Goal: Find specific page/section: Find specific page/section

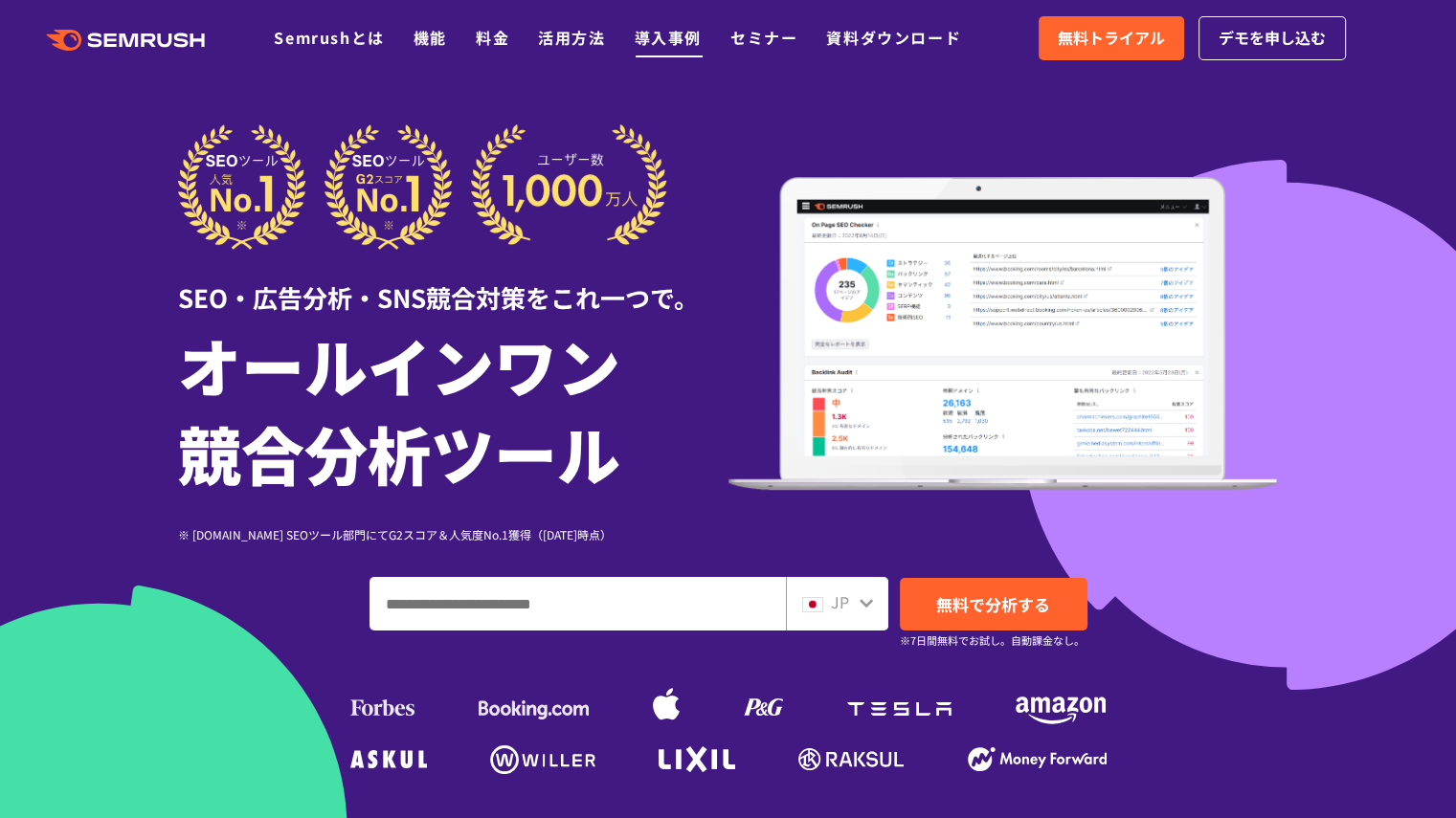
click at [668, 42] on link "導入事例" at bounding box center [668, 38] width 67 height 23
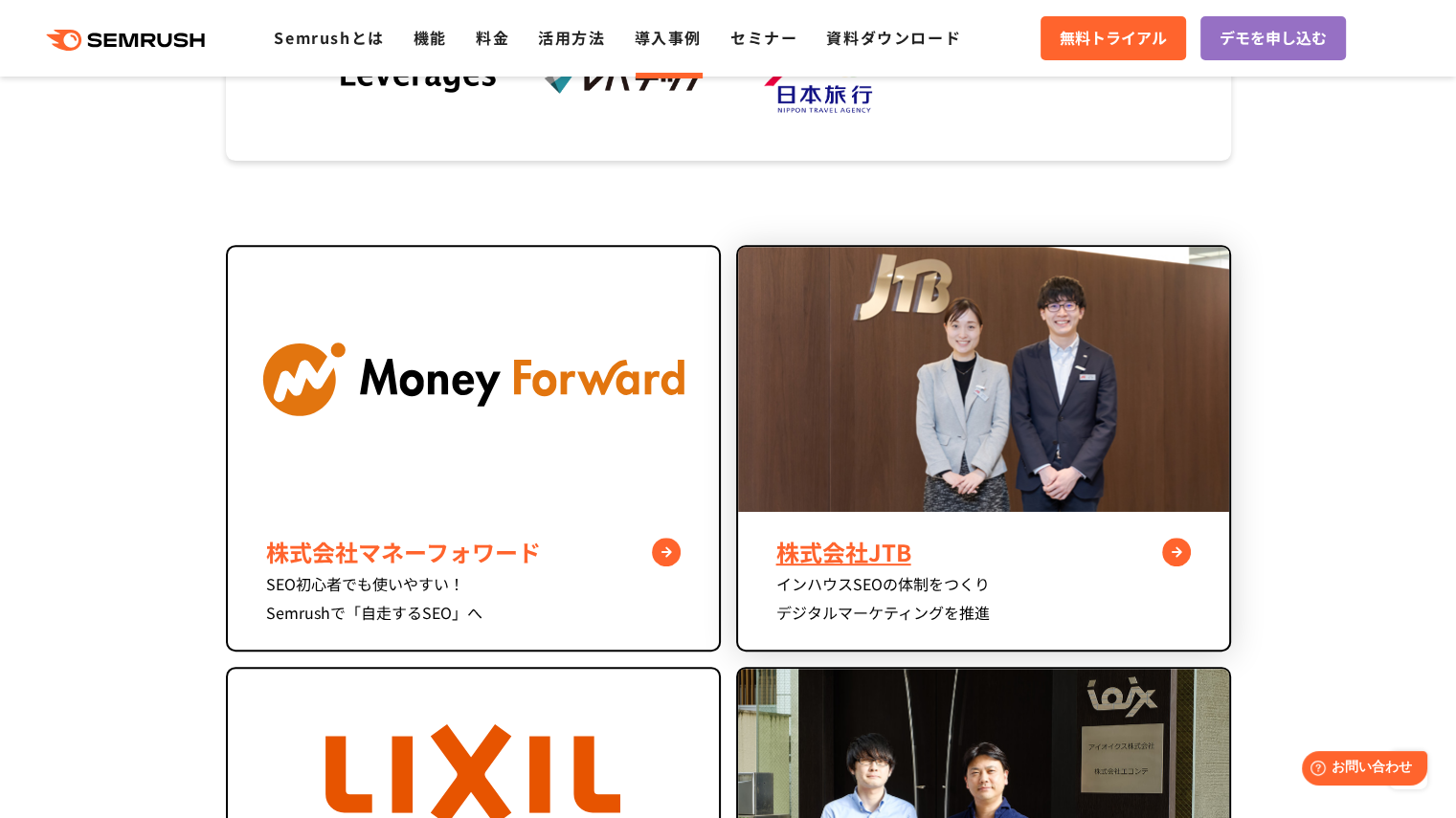
scroll to position [862, 0]
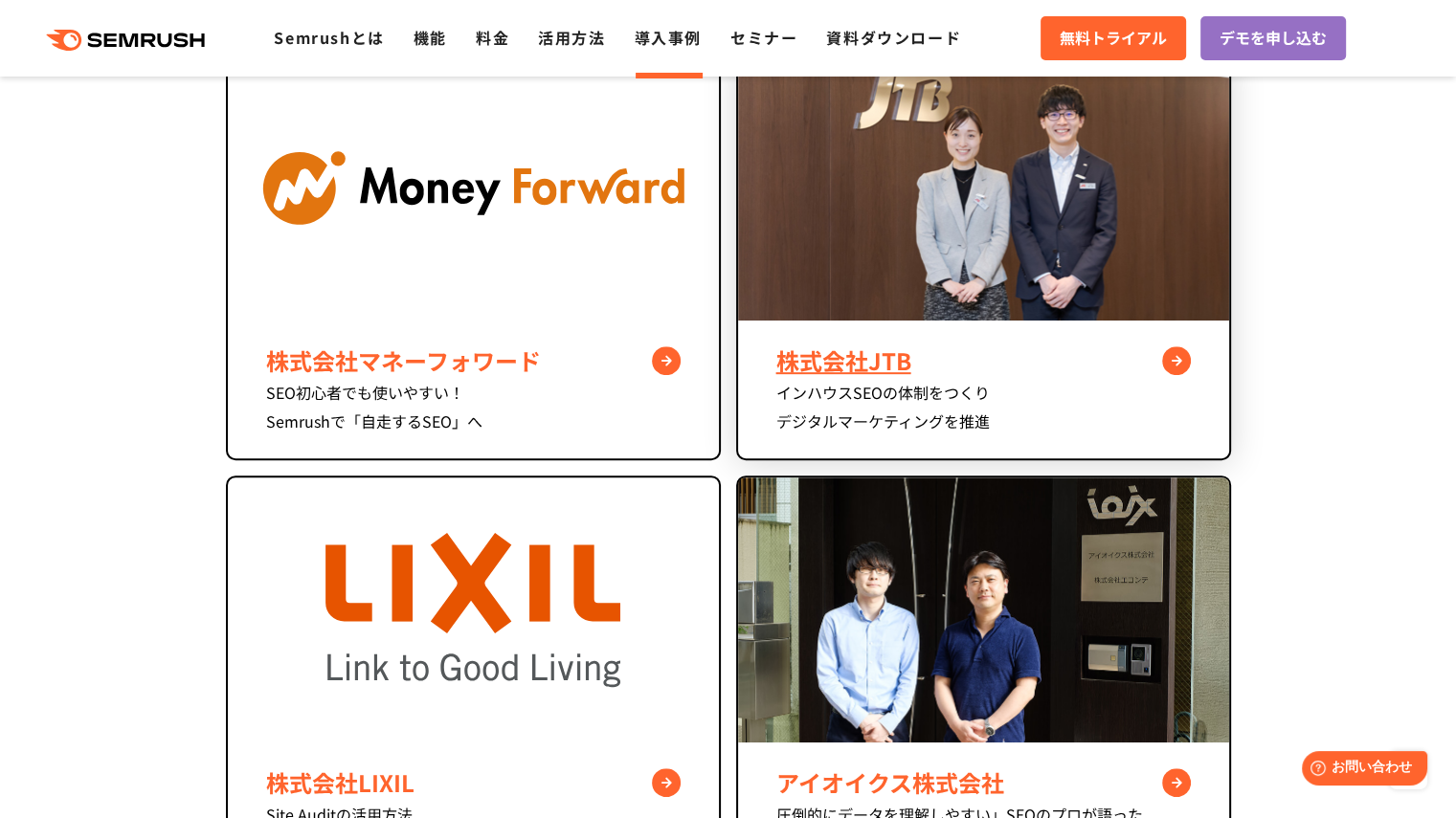
click at [1178, 373] on div "株式会社JTB" at bounding box center [984, 362] width 415 height 35
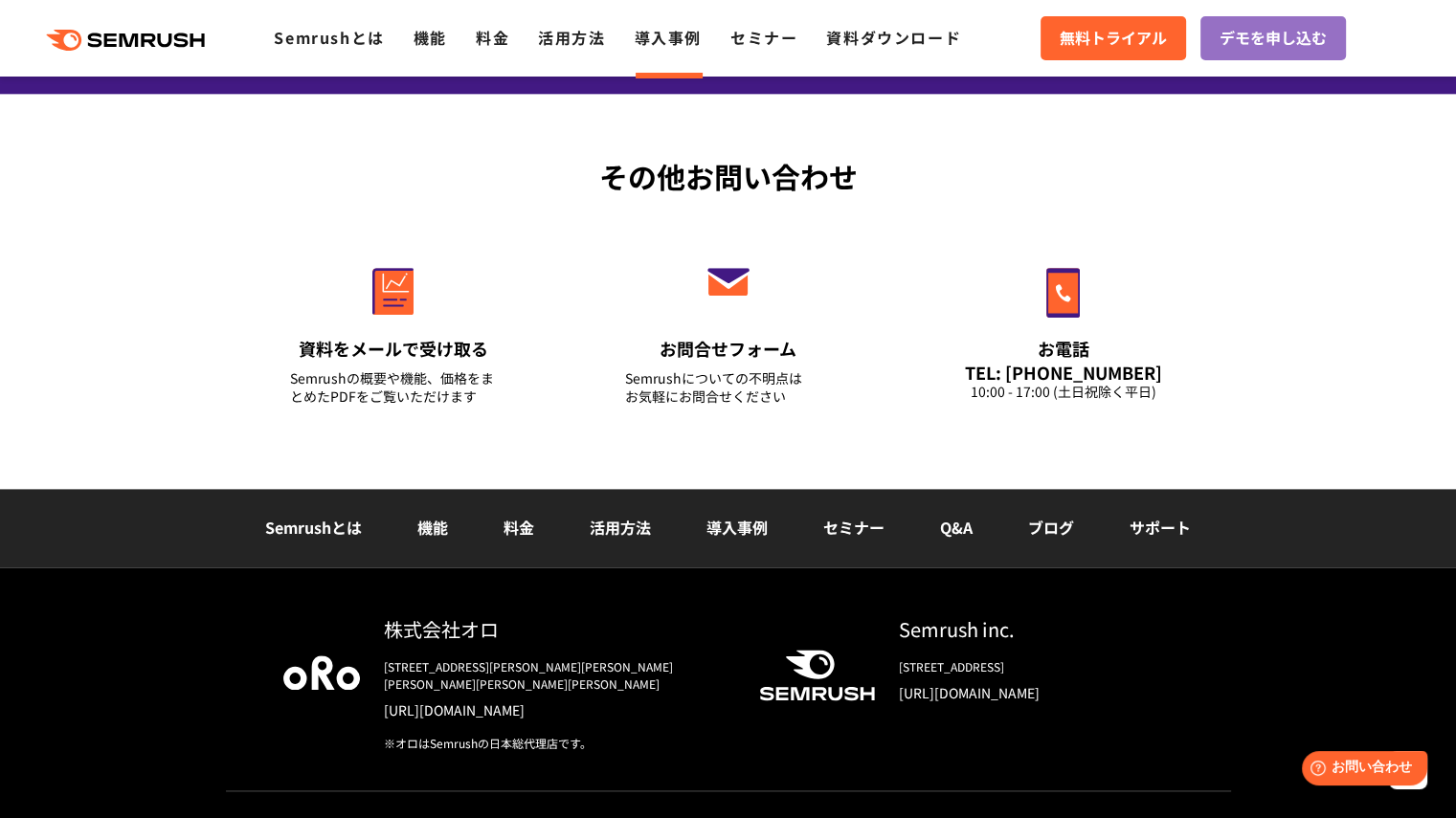
scroll to position [9697, 0]
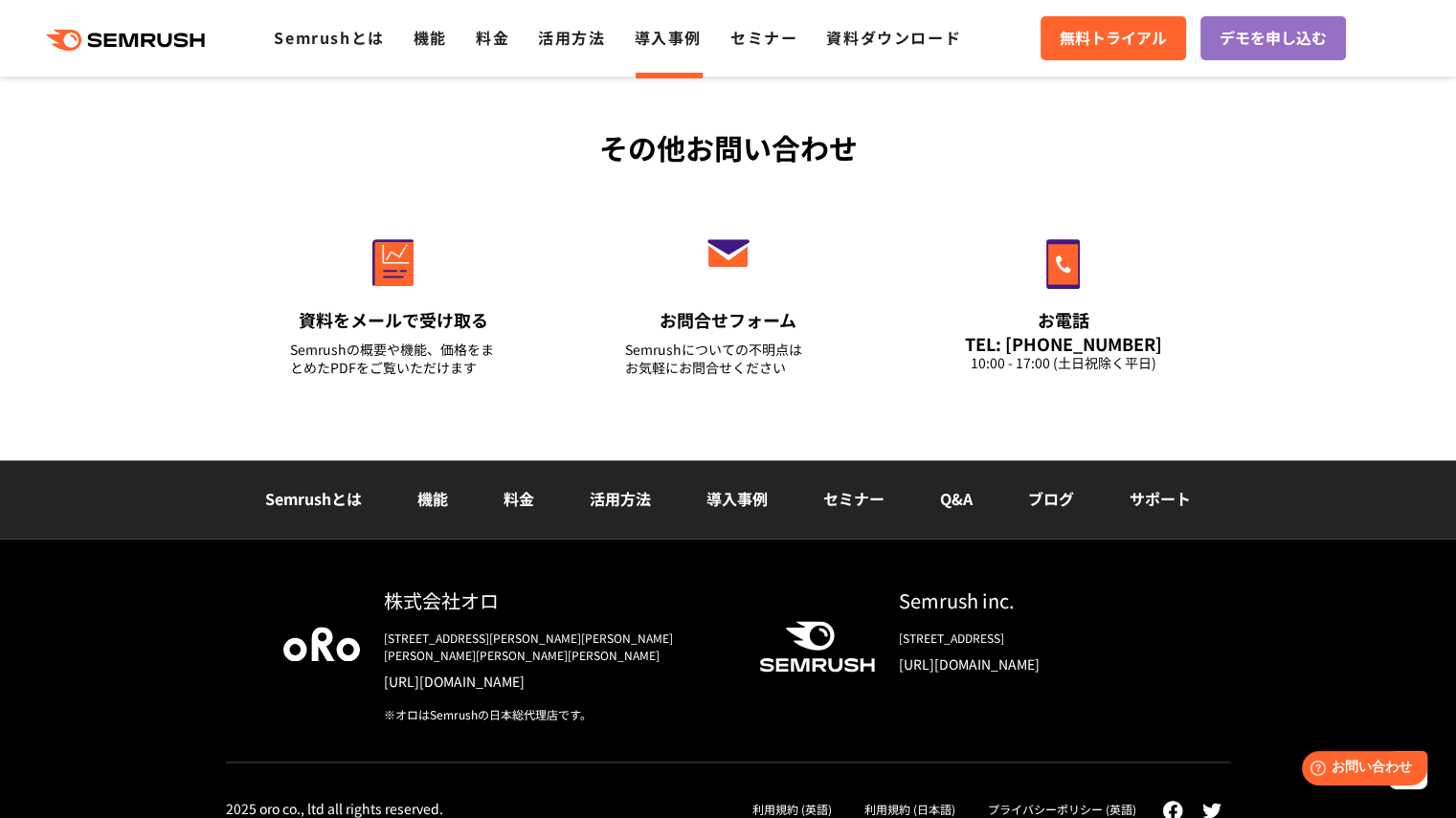
click at [453, 595] on div "株式会社オロ" at bounding box center [556, 600] width 345 height 28
click at [314, 629] on img at bounding box center [321, 645] width 77 height 35
drag, startPoint x: 387, startPoint y: 600, endPoint x: 498, endPoint y: 605, distance: 111.1
click at [498, 605] on div "株式会社オロ" at bounding box center [556, 600] width 345 height 28
copy div "株式会社オロ"
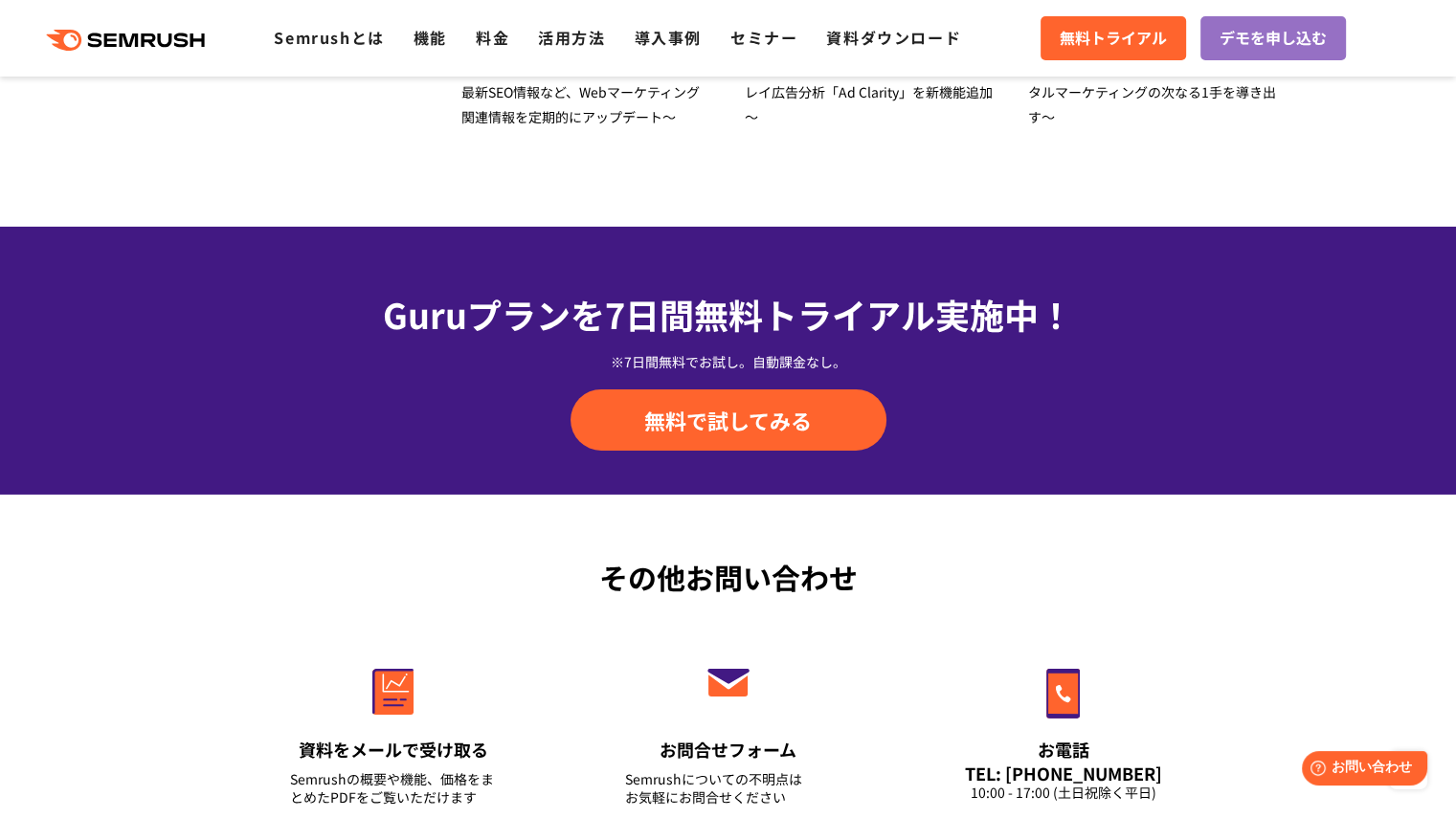
scroll to position [6750, 0]
